Goal: Task Accomplishment & Management: Complete application form

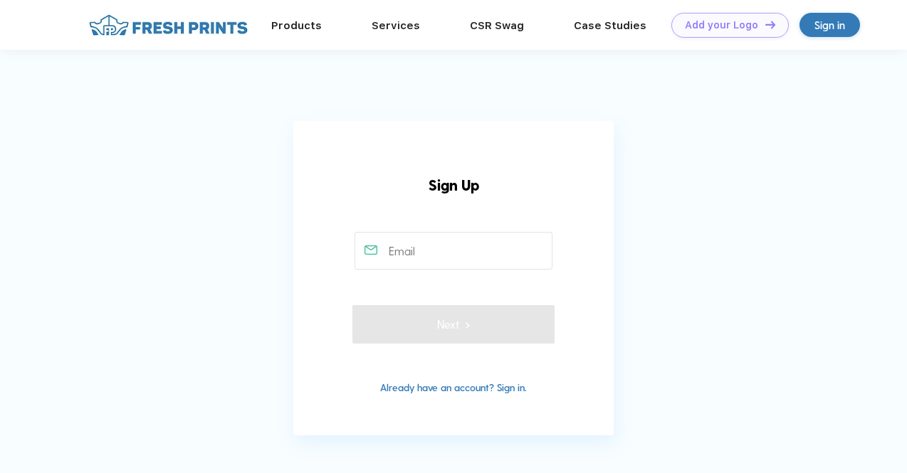
click at [448, 247] on input "text" at bounding box center [454, 251] width 199 height 38
type input "[EMAIL_ADDRESS][DOMAIN_NAME]"
type input "8582846038"
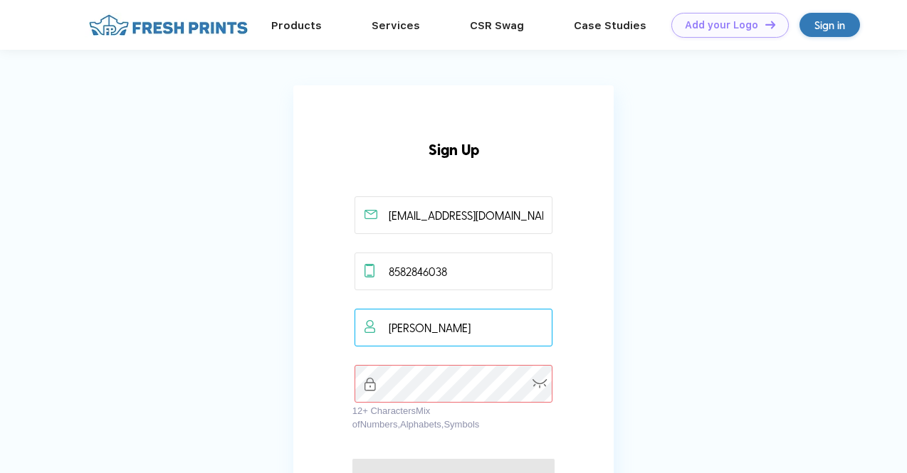
type input "[EMAIL_ADDRESS][DOMAIN_NAME]"
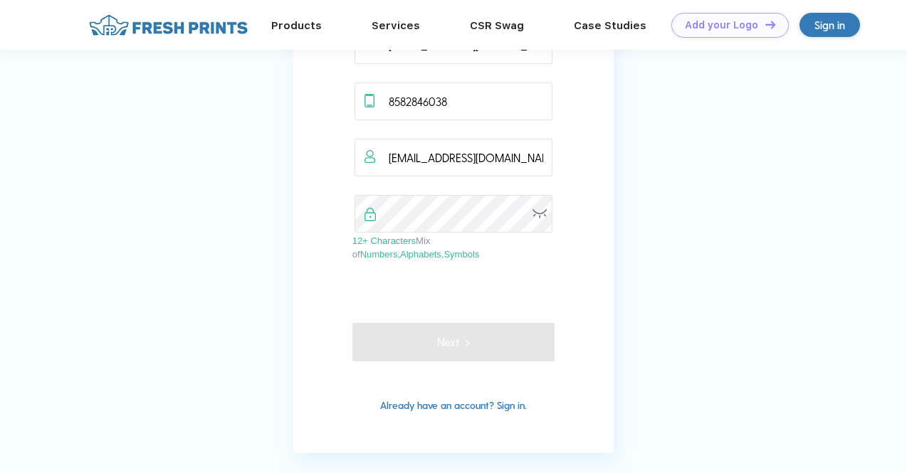
scroll to position [188, 0]
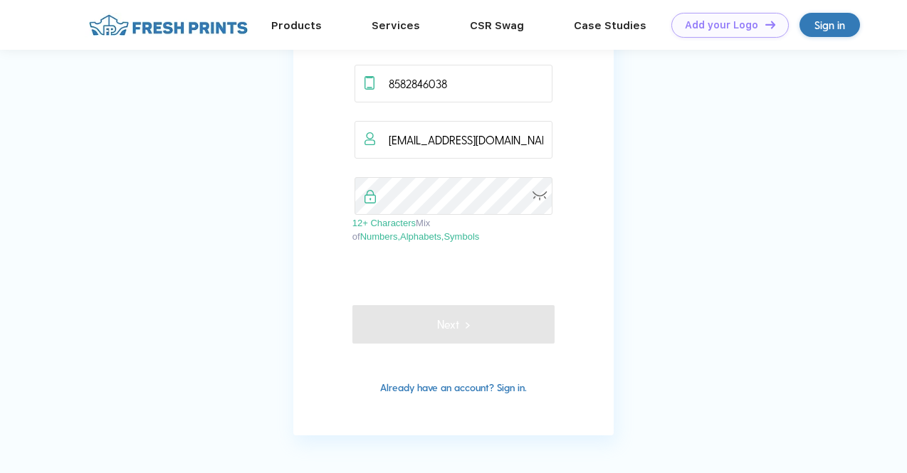
click at [501, 263] on div "8582846038 [EMAIL_ADDRESS][DOMAIN_NAME] 12+ Characters Mix of Numbers, Alphabet…" at bounding box center [453, 172] width 202 height 214
click at [464, 325] on img at bounding box center [468, 324] width 10 height 17
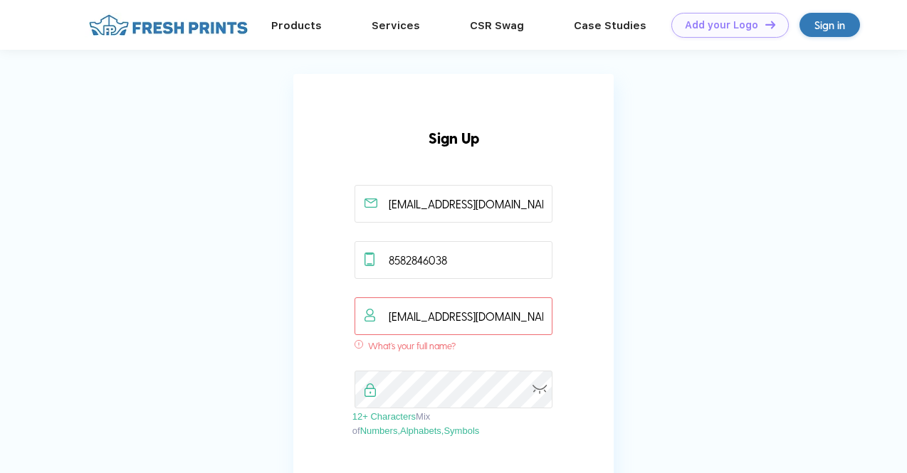
scroll to position [11, 0]
drag, startPoint x: 525, startPoint y: 318, endPoint x: 303, endPoint y: 300, distance: 222.1
click at [303, 300] on div "Sign Up [EMAIL_ADDRESS][DOMAIN_NAME] 8582846038 [EMAIL_ADDRESS][DOMAIN_NAME] Wh…" at bounding box center [453, 344] width 320 height 538
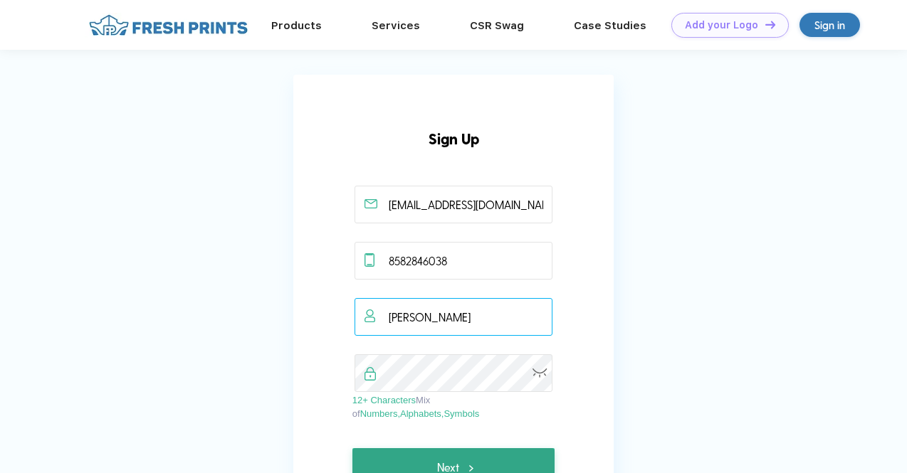
type input "[PERSON_NAME]"
click at [437, 461] on span "Next" at bounding box center [453, 467] width 32 height 17
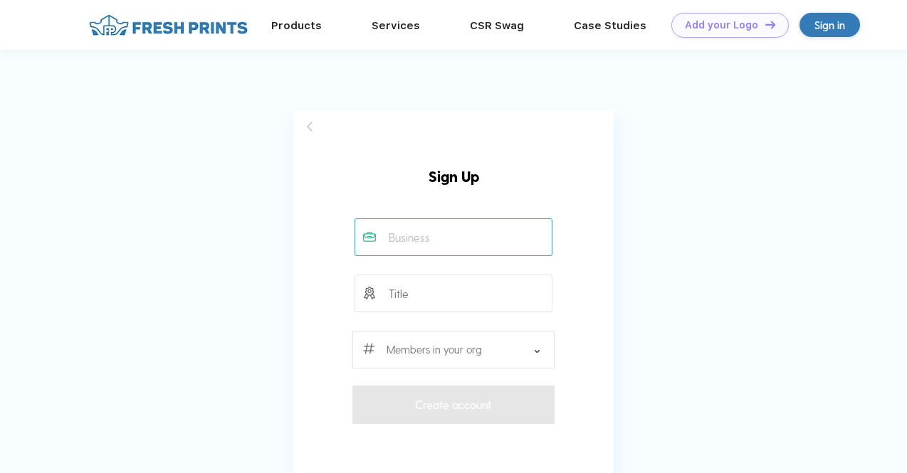
click at [483, 238] on input "text" at bounding box center [454, 238] width 199 height 38
type input "Beta Alpha Psi"
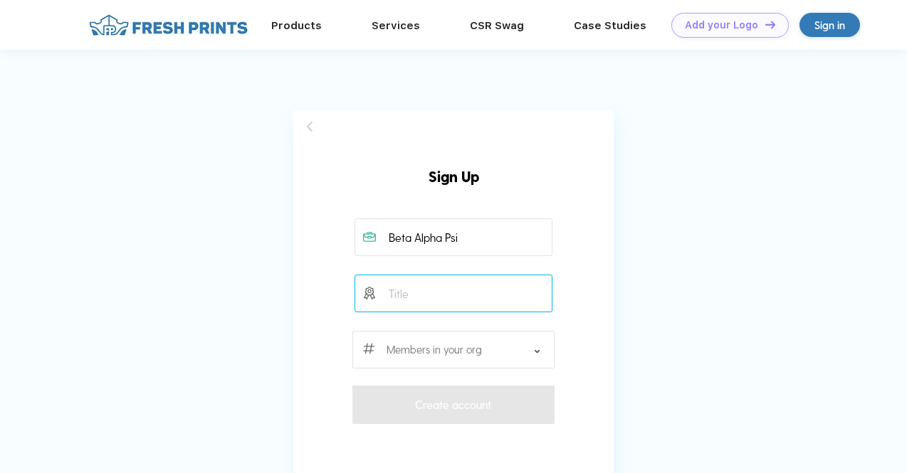
click at [399, 290] on input "text" at bounding box center [454, 294] width 199 height 38
type input "President"
click at [516, 352] on div at bounding box center [453, 350] width 202 height 38
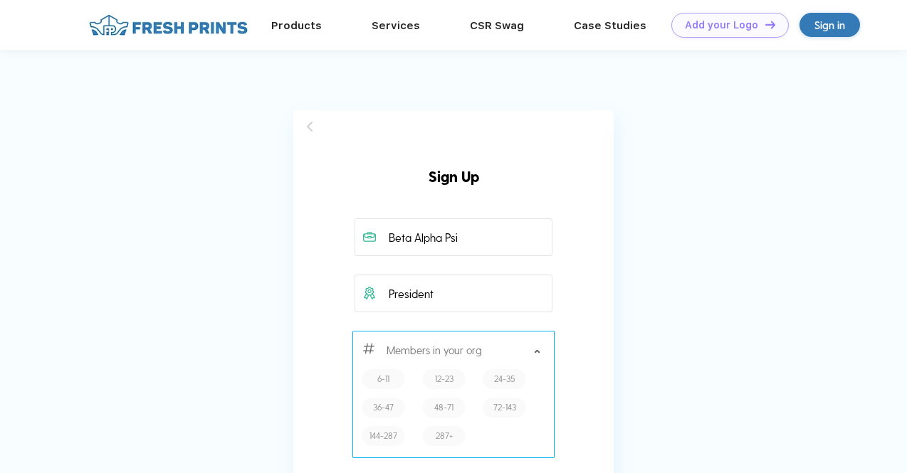
click at [453, 405] on div "48-71" at bounding box center [443, 408] width 43 height 20
type input "48-71"
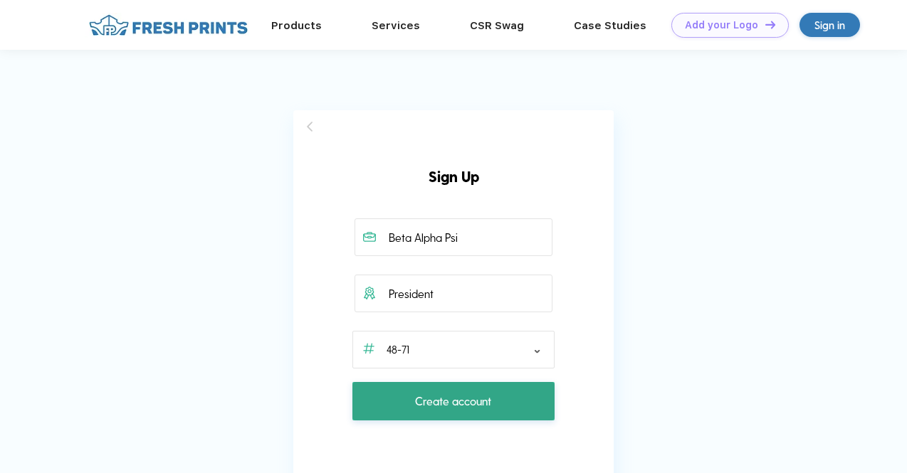
click at [476, 402] on span "Create account" at bounding box center [453, 401] width 76 height 17
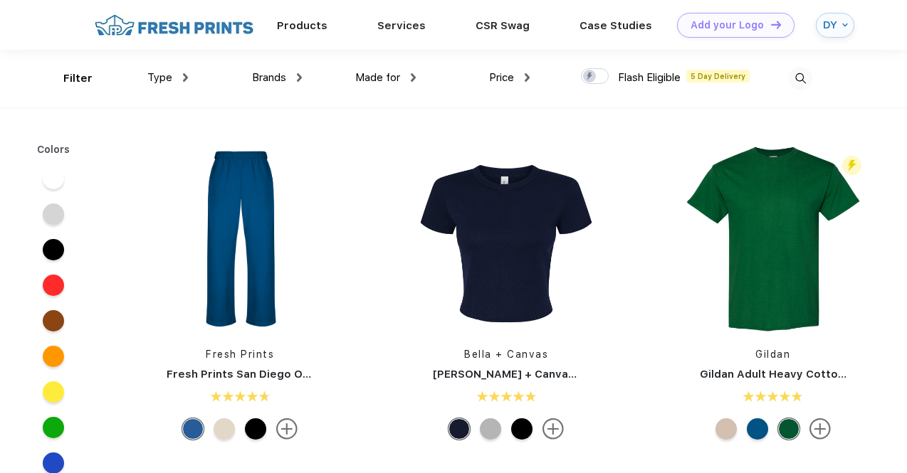
scroll to position [1, 0]
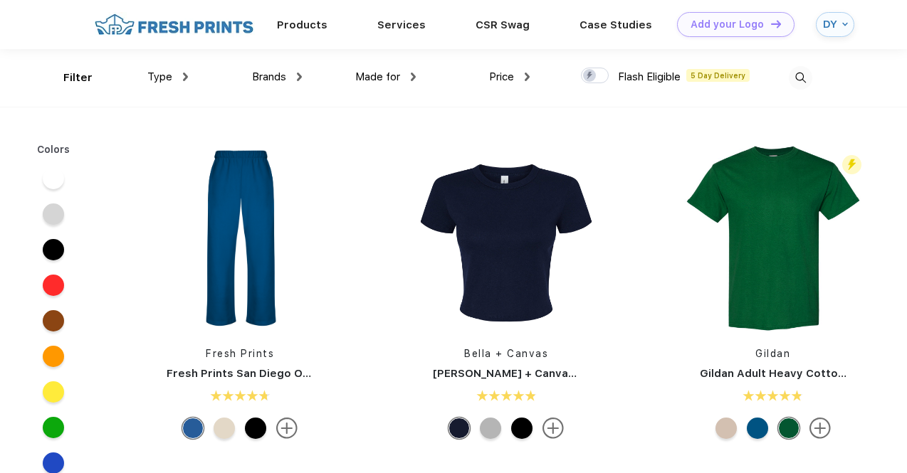
click at [794, 81] on img at bounding box center [800, 77] width 23 height 23
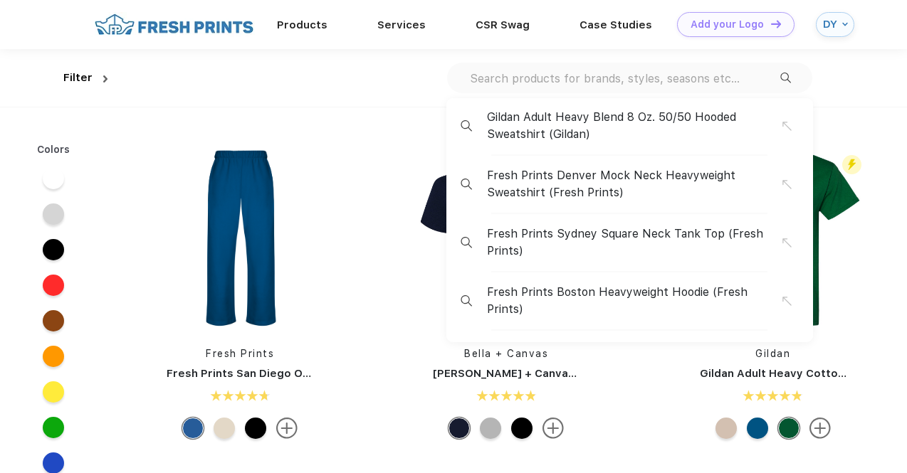
click at [584, 75] on input "text" at bounding box center [624, 78] width 312 height 16
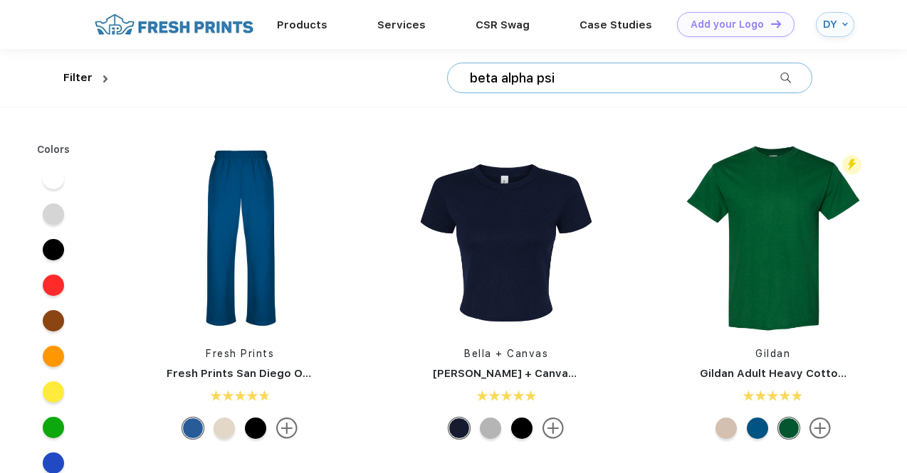
type input "beta alpha psi"
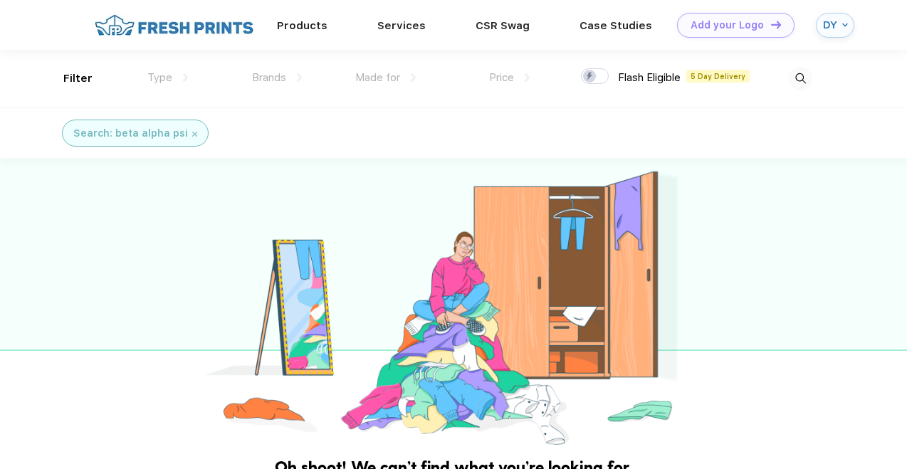
click at [187, 32] on img at bounding box center [173, 25] width 167 height 25
